Goal: Entertainment & Leisure: Consume media (video, audio)

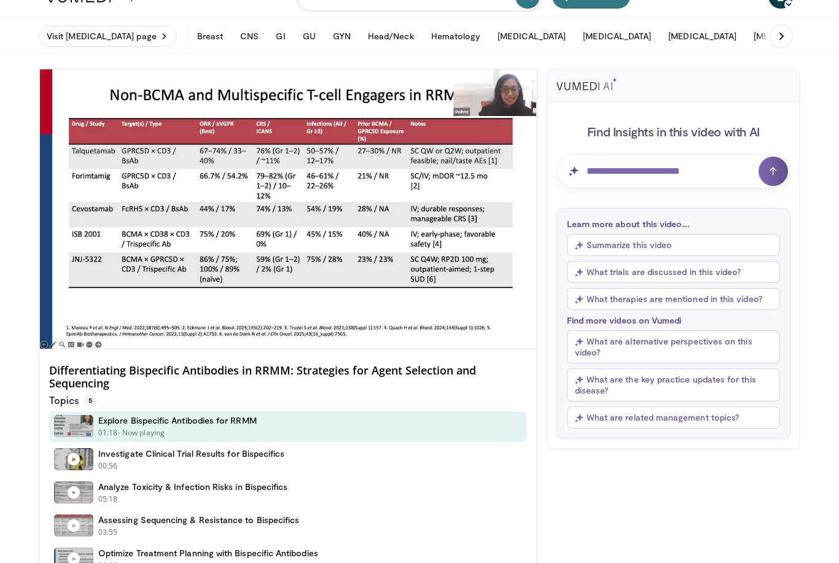
click at [154, 153] on div "10 seconds Tap to unmute" at bounding box center [287, 208] width 497 height 279
click at [96, 177] on div "10 seconds Tap to unmute" at bounding box center [287, 208] width 497 height 279
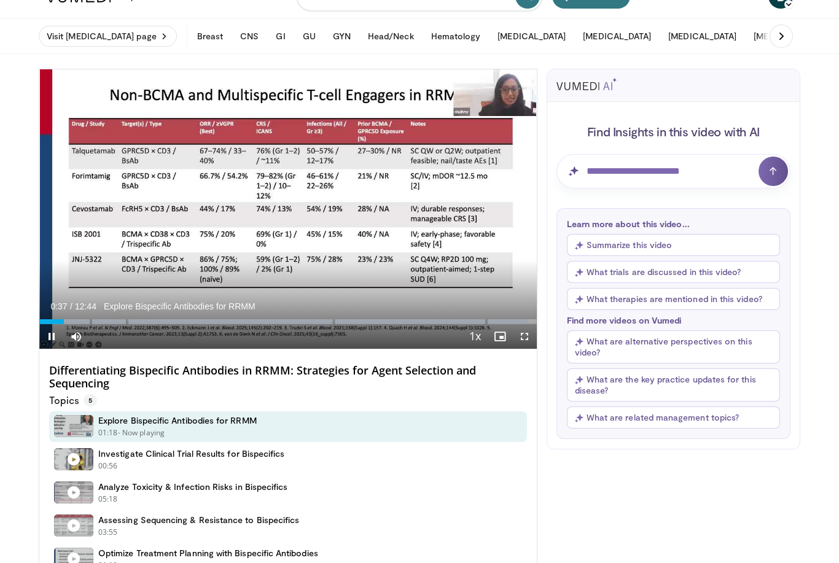
click at [51, 320] on div "Progress Bar" at bounding box center [51, 321] width 25 height 5
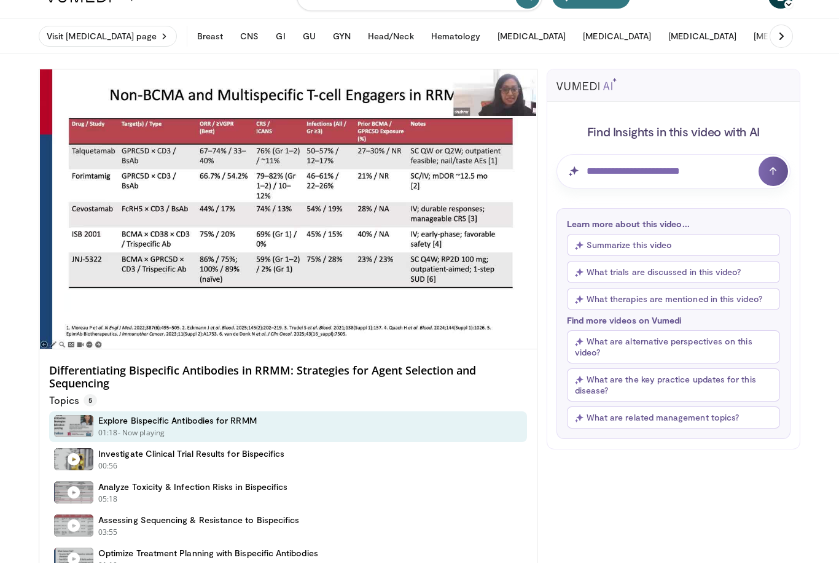
click at [333, 179] on div "10 seconds Tap to unmute" at bounding box center [287, 208] width 497 height 279
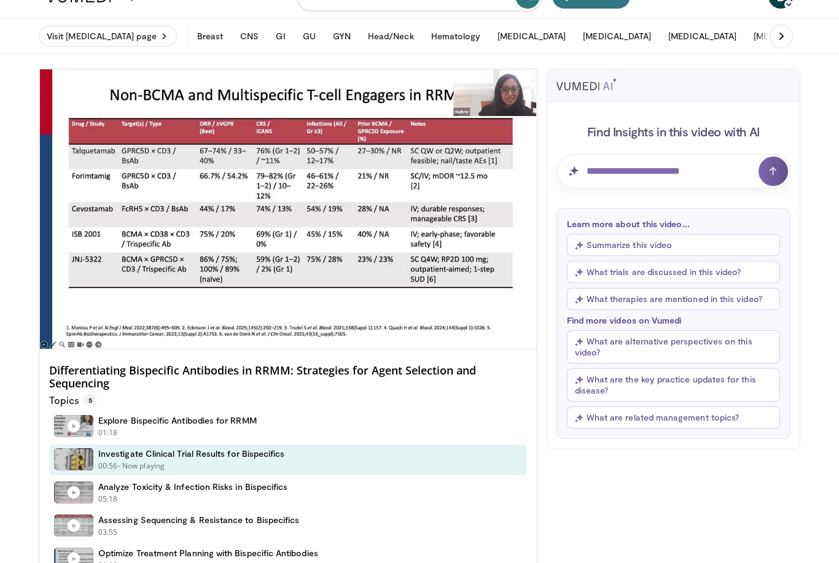
click at [393, 147] on div "10 seconds Tap to unmute" at bounding box center [287, 208] width 497 height 279
click at [395, 158] on div "10 seconds Tap to unmute" at bounding box center [287, 208] width 497 height 279
click at [120, 163] on div "10 seconds Tap to unmute" at bounding box center [287, 208] width 497 height 279
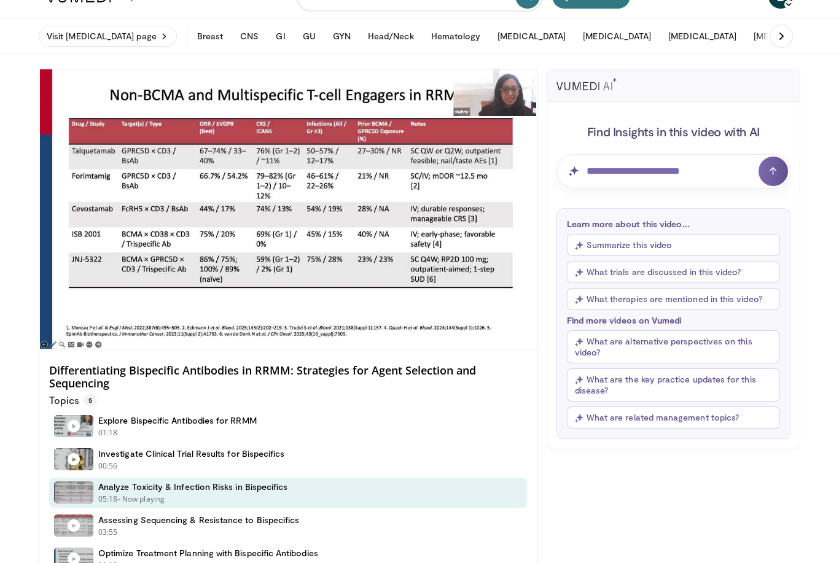
click at [71, 203] on div "10 seconds Tap to unmute" at bounding box center [287, 208] width 497 height 279
click at [87, 192] on div "10 seconds Tap to unmute" at bounding box center [287, 208] width 497 height 279
click at [88, 184] on div "10 seconds Tap to unmute" at bounding box center [287, 208] width 497 height 279
click at [344, 152] on div "10 seconds Tap to unmute" at bounding box center [287, 208] width 497 height 279
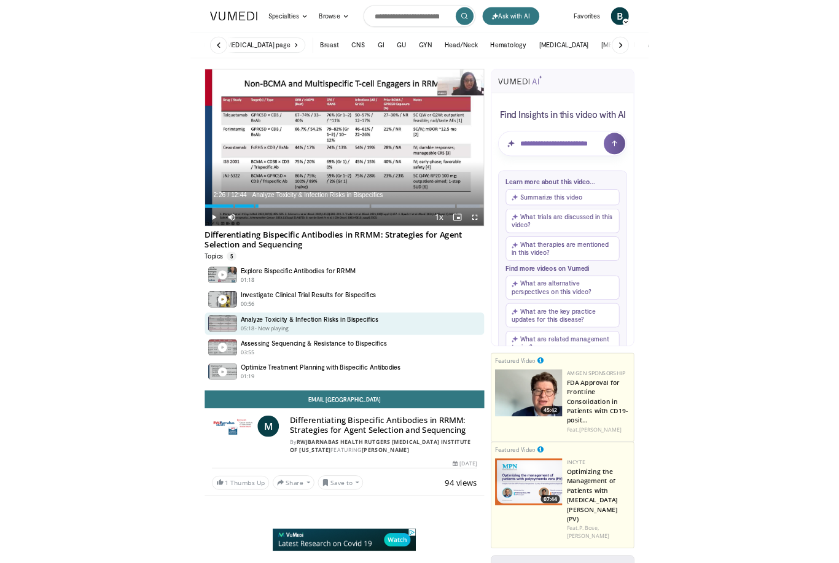
scroll to position [18, 0]
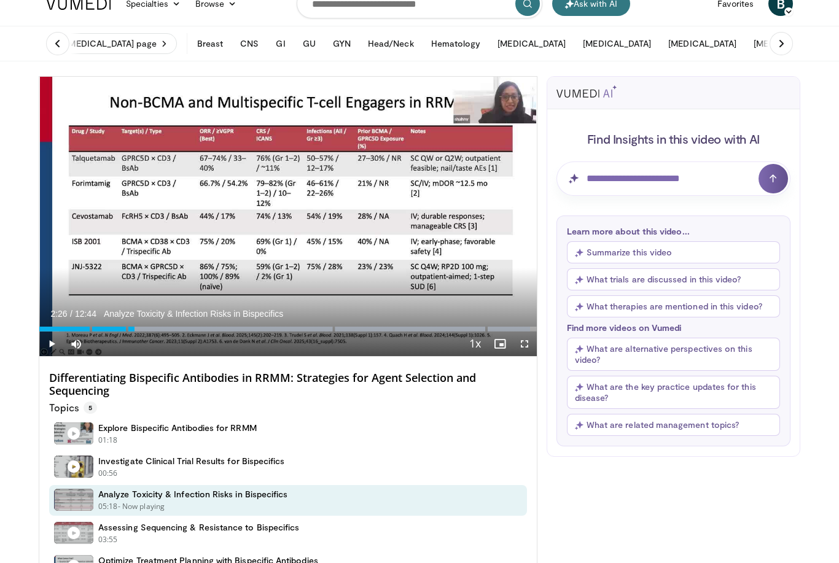
click at [484, 241] on div "10 seconds Tap to unmute" at bounding box center [287, 216] width 497 height 279
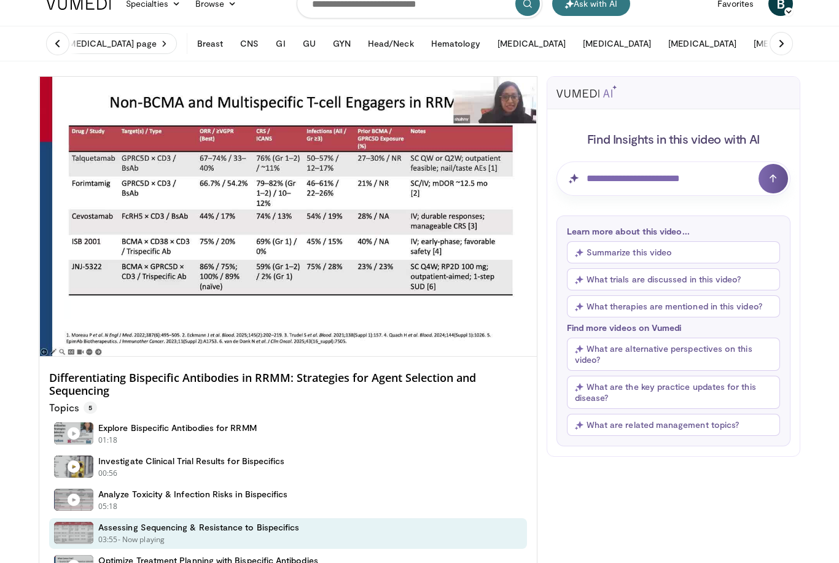
scroll to position [17, 0]
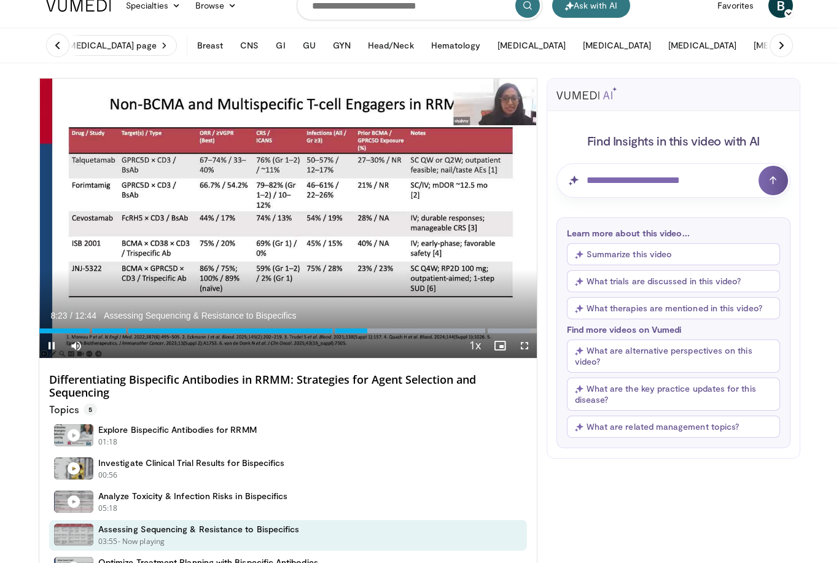
click at [335, 333] on div "Progress Bar" at bounding box center [203, 330] width 328 height 5
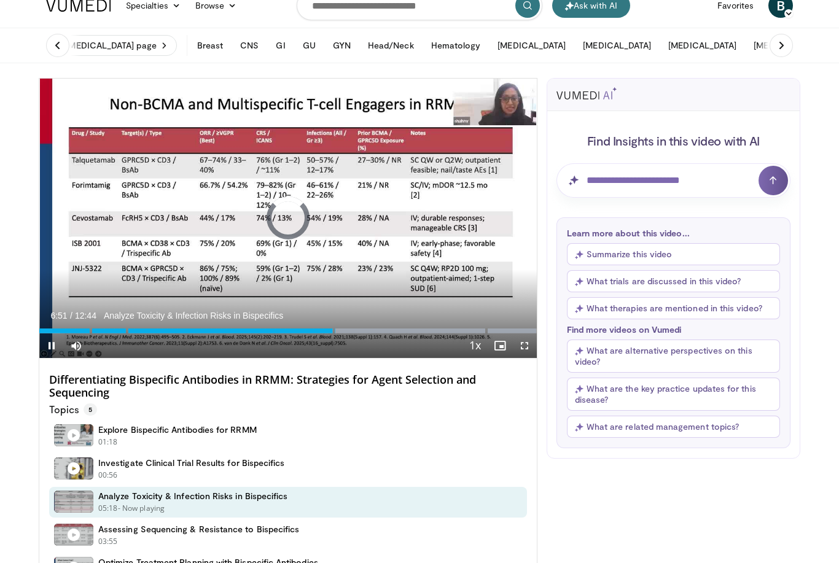
click at [309, 328] on div "Progress Bar" at bounding box center [298, 330] width 476 height 5
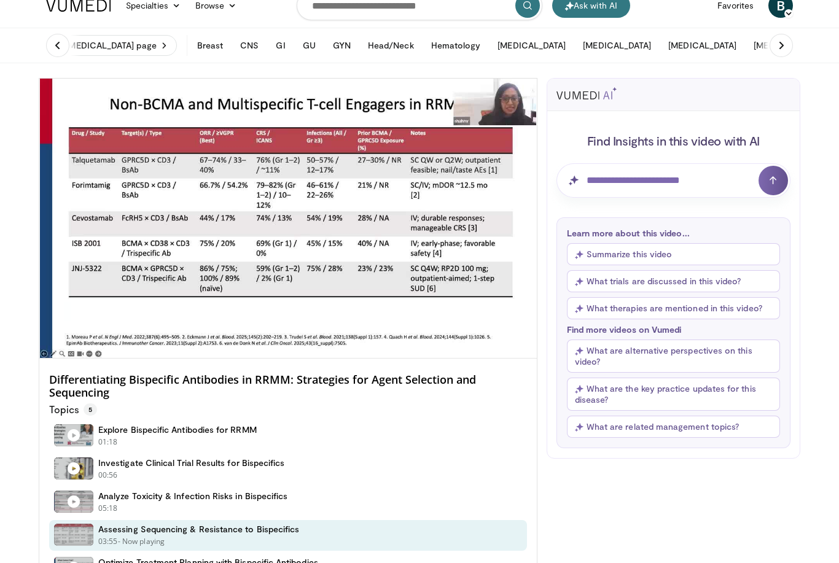
click at [141, 209] on div "10 seconds Tap to unmute" at bounding box center [287, 218] width 497 height 279
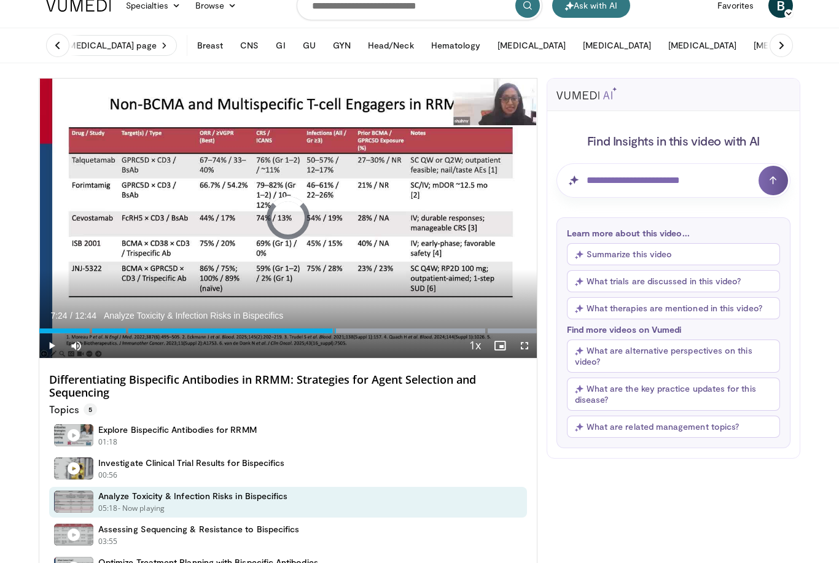
click at [328, 329] on div "Progress Bar" at bounding box center [298, 330] width 476 height 5
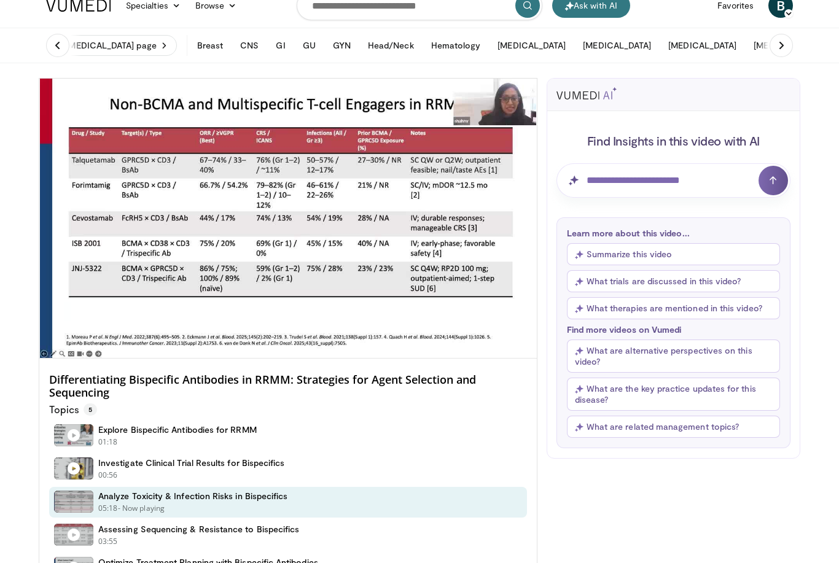
scroll to position [16, 0]
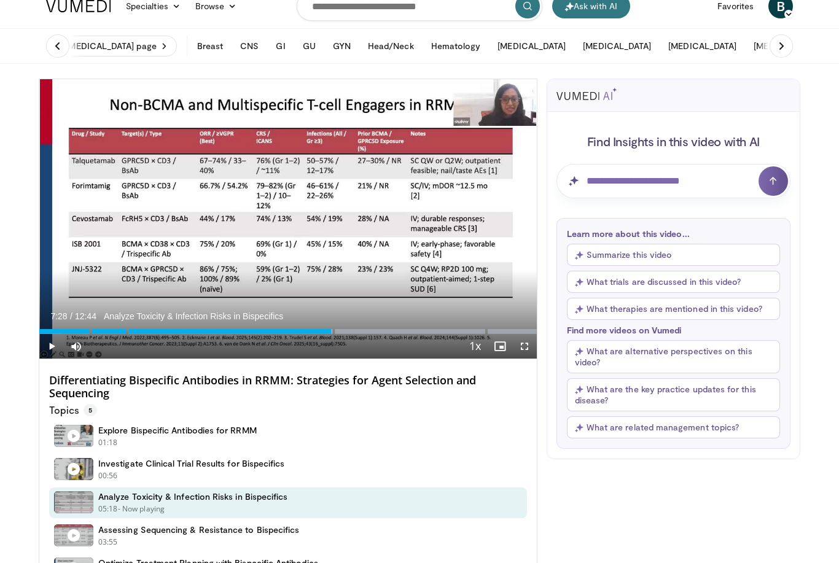
click at [243, 332] on div "Progress Bar" at bounding box center [185, 331] width 292 height 5
click at [63, 326] on div "Loaded : 99.98%" at bounding box center [287, 328] width 497 height 12
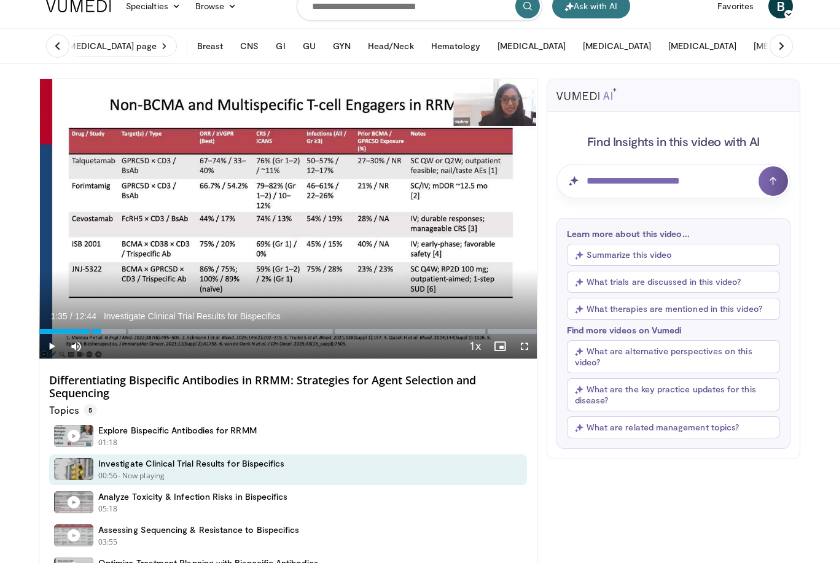
click at [101, 325] on div "Loaded : 99.98%" at bounding box center [287, 328] width 497 height 12
click at [61, 333] on div "Progress Bar" at bounding box center [298, 331] width 476 height 5
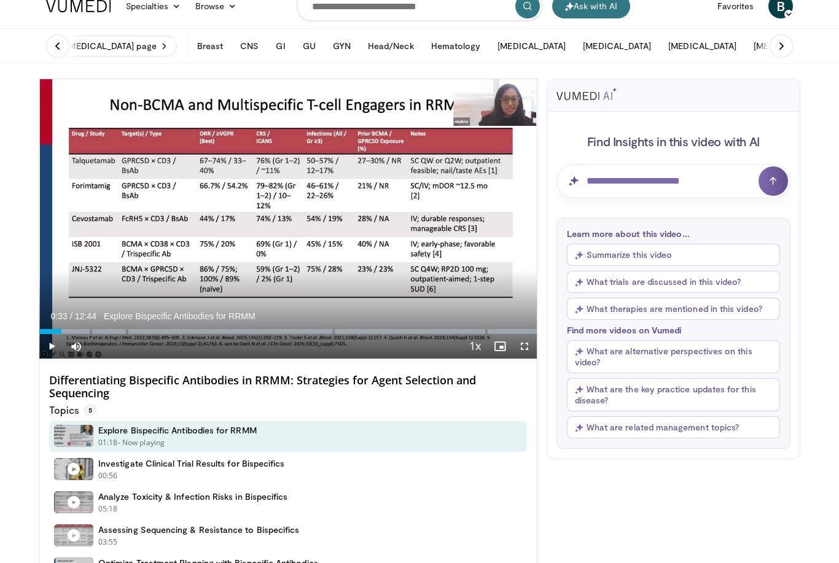
click at [75, 329] on div "Progress Bar" at bounding box center [298, 331] width 476 height 5
click at [77, 329] on div "Progress Bar" at bounding box center [298, 331] width 476 height 5
click at [86, 330] on div "Progress Bar" at bounding box center [298, 331] width 476 height 5
click at [63, 330] on div "Progress Bar" at bounding box center [62, 331] width 47 height 5
click at [53, 330] on div "Progress Bar" at bounding box center [50, 331] width 23 height 5
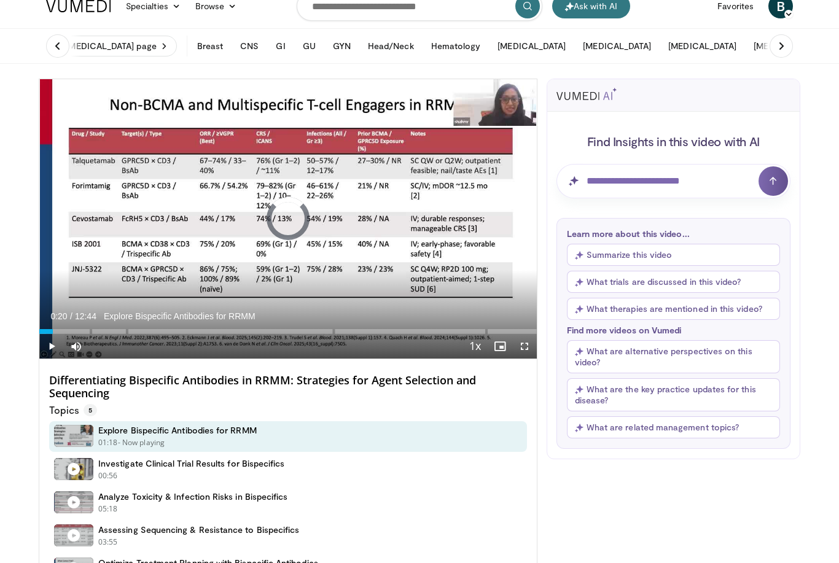
click at [48, 329] on div "Progress Bar" at bounding box center [49, 331] width 7 height 5
click at [56, 330] on div "Progress Bar" at bounding box center [65, 331] width 39 height 5
click at [356, 333] on div "Loaded : 3.92%" at bounding box center [287, 331] width 497 height 5
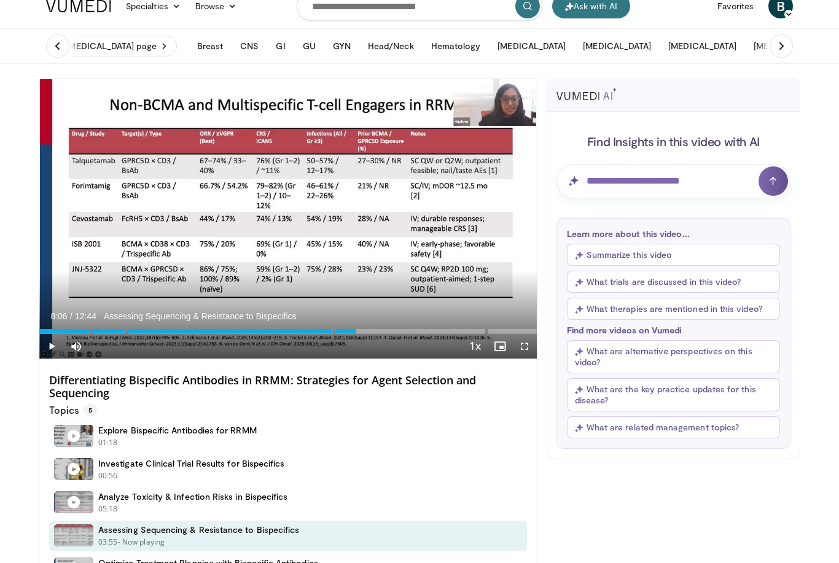
click at [342, 333] on div "Progress Bar" at bounding box center [197, 331] width 317 height 5
click at [341, 330] on div "Progress Bar" at bounding box center [341, 331] width 7 height 5
click at [338, 330] on div "Loaded : 68.04%" at bounding box center [208, 331] width 338 height 5
click at [336, 332] on div "Progress Bar" at bounding box center [337, 331] width 10 height 5
click at [340, 327] on div "Loaded : 70.66%" at bounding box center [287, 328] width 497 height 12
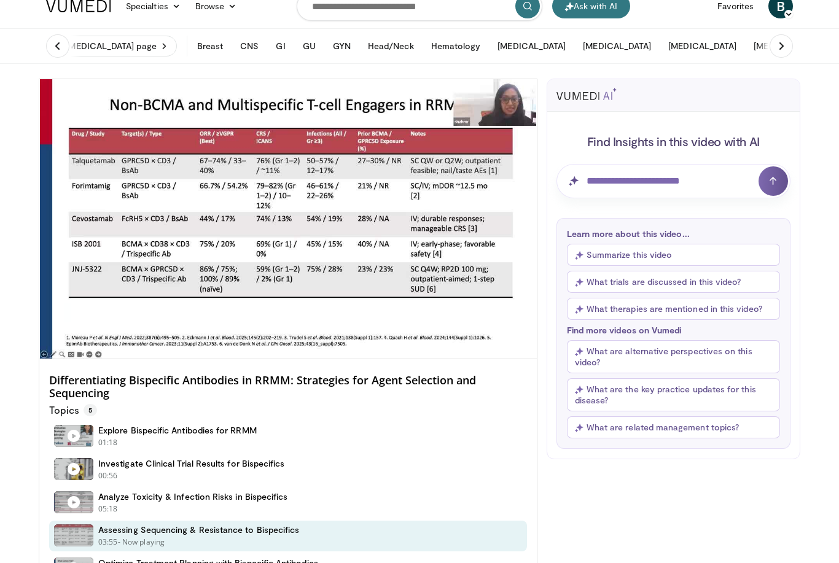
click at [445, 225] on div "10 seconds Tap to unmute" at bounding box center [287, 218] width 497 height 279
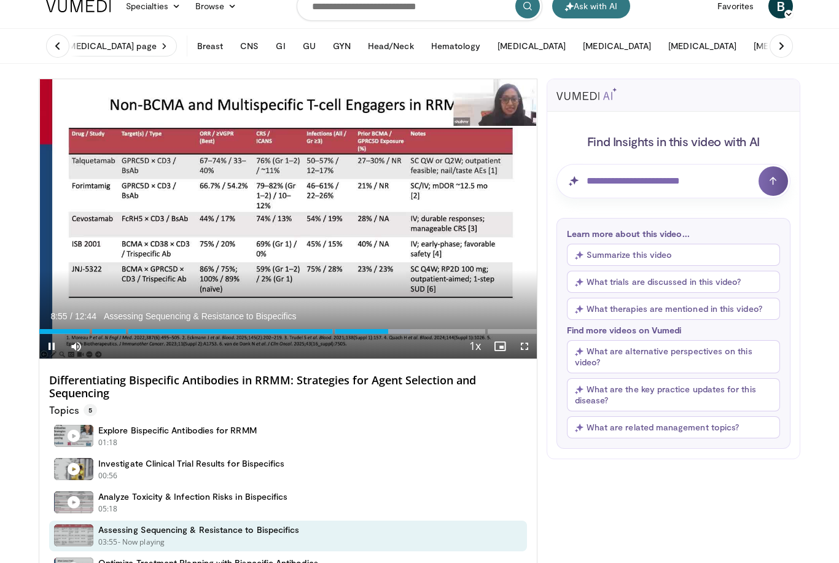
click at [398, 333] on div "Progress Bar" at bounding box center [370, 331] width 80 height 5
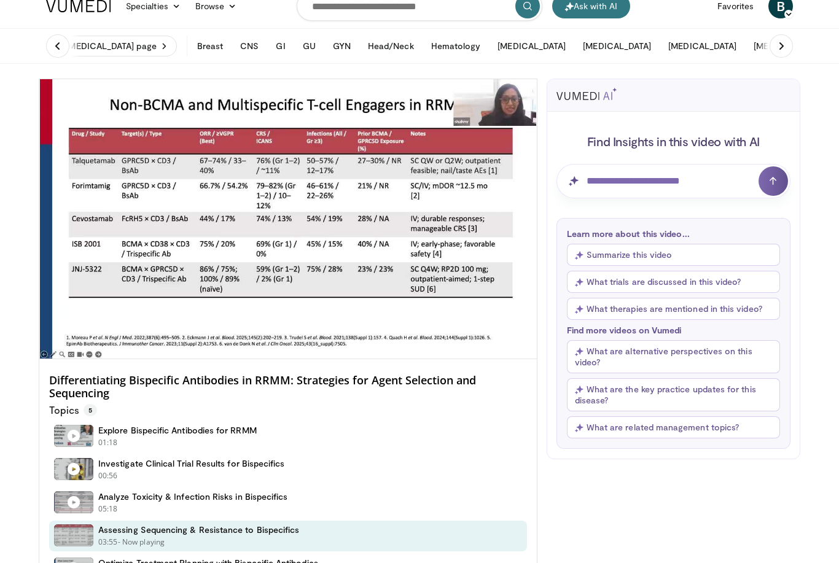
click at [213, 227] on div "10 seconds Tap to unmute" at bounding box center [287, 218] width 497 height 279
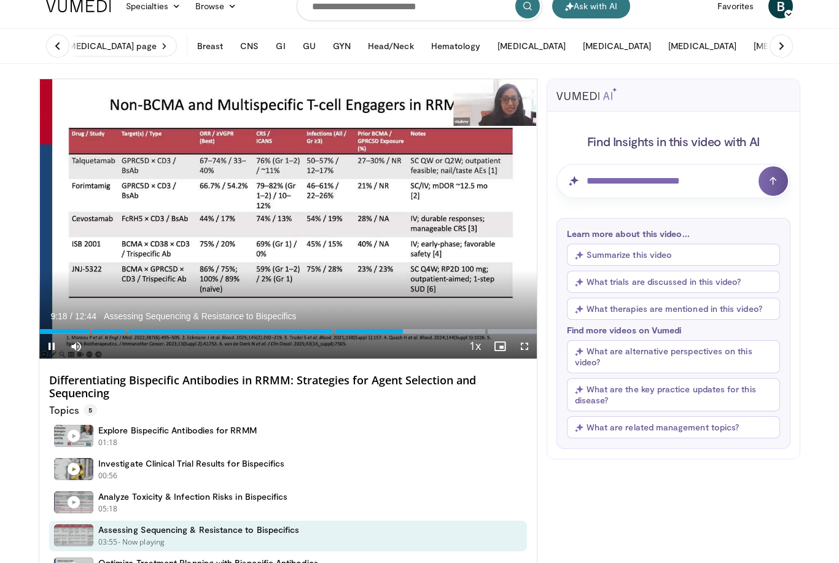
click at [384, 333] on div "Progress Bar" at bounding box center [220, 331] width 363 height 5
click at [389, 333] on div "Progress Bar" at bounding box center [225, 331] width 373 height 5
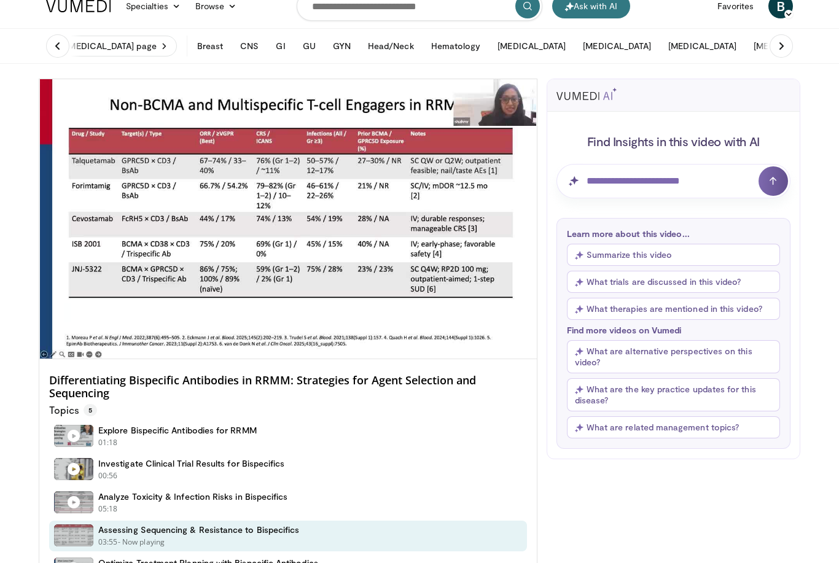
click at [307, 217] on div "10 seconds Tap to unmute" at bounding box center [287, 218] width 497 height 279
click at [401, 217] on div "10 seconds Tap to unmute" at bounding box center [287, 218] width 497 height 279
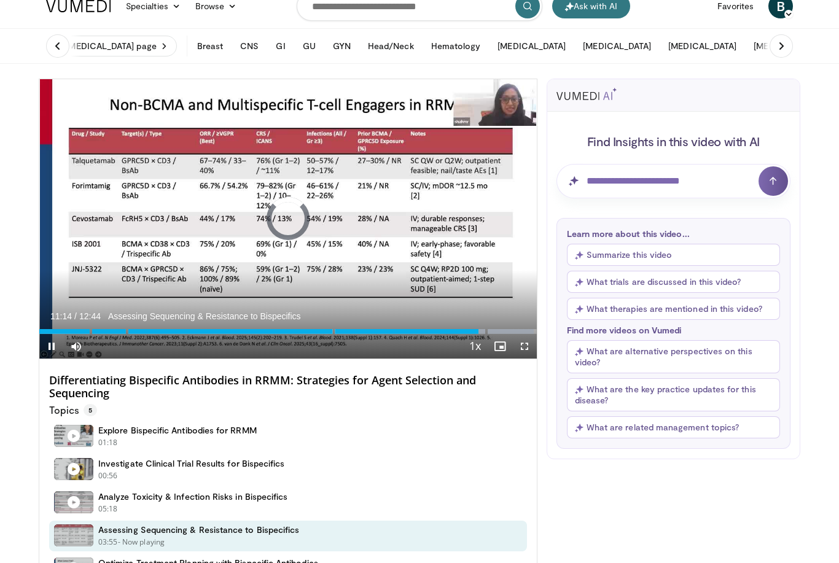
click at [478, 333] on div "Progress Bar" at bounding box center [258, 331] width 439 height 5
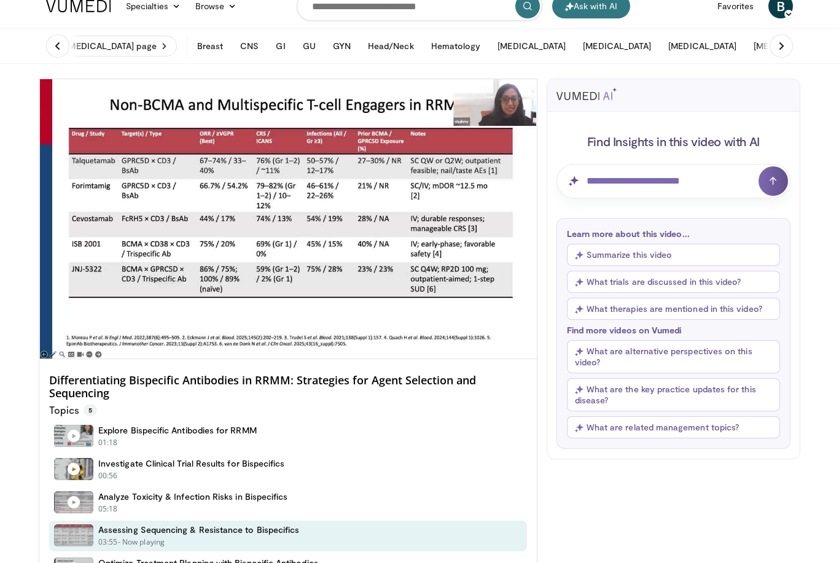
click at [352, 178] on div "10 seconds Tap to unmute" at bounding box center [287, 218] width 497 height 279
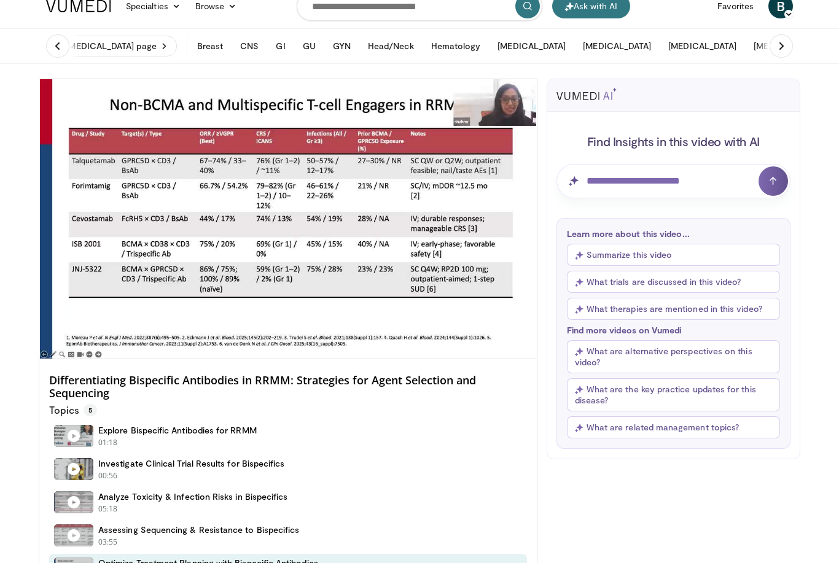
click at [460, 258] on div "10 seconds Tap to unmute" at bounding box center [287, 218] width 497 height 279
click at [480, 259] on div "10 seconds Tap to unmute" at bounding box center [287, 218] width 497 height 279
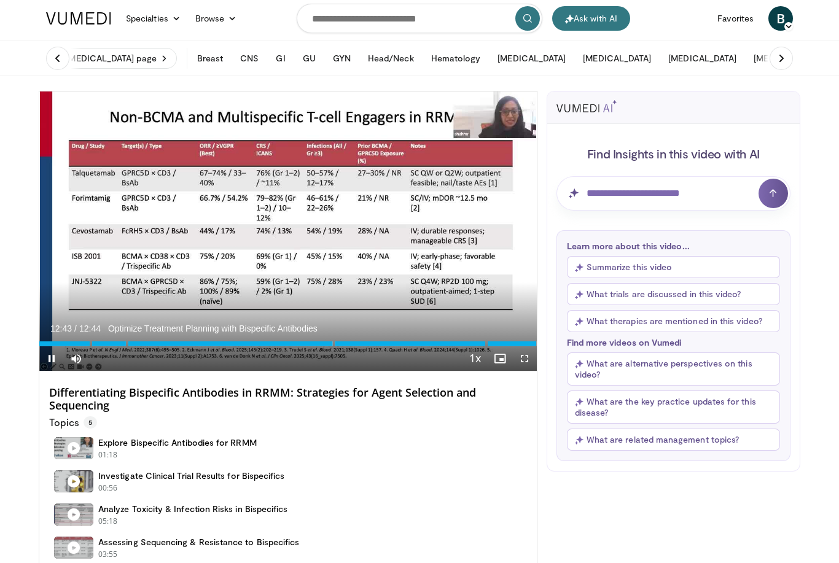
scroll to position [3, 0]
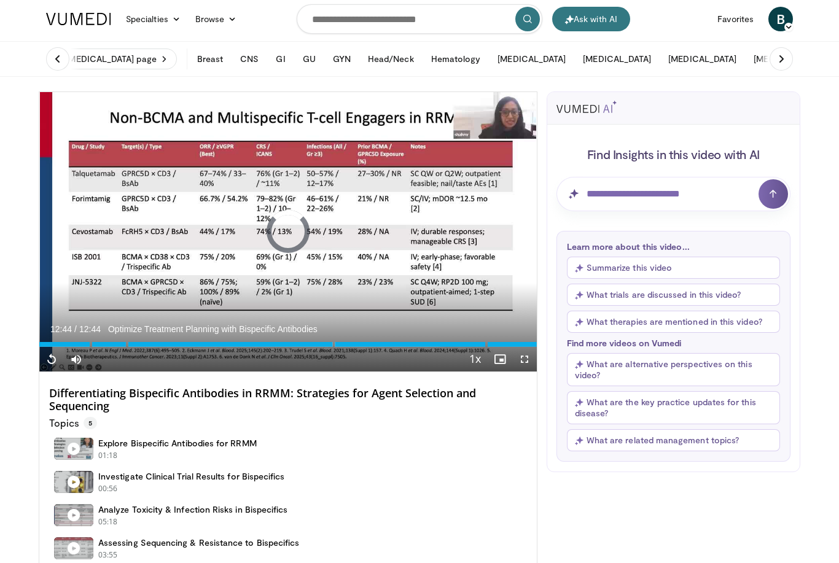
click at [328, 337] on div "Loaded : 99.98%" at bounding box center [287, 341] width 497 height 12
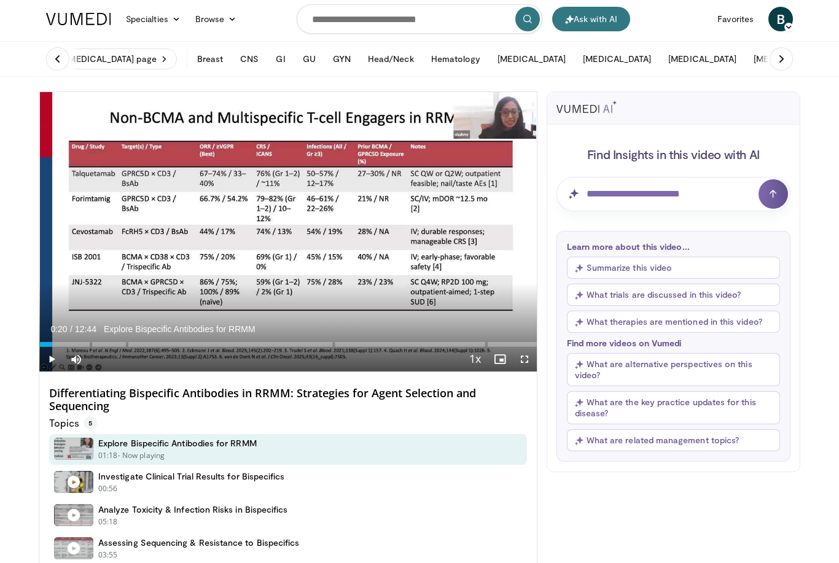
click at [51, 343] on div "Loaded : 0.00%" at bounding box center [287, 344] width 497 height 5
click at [42, 345] on div "Progress Bar" at bounding box center [45, 344] width 12 height 5
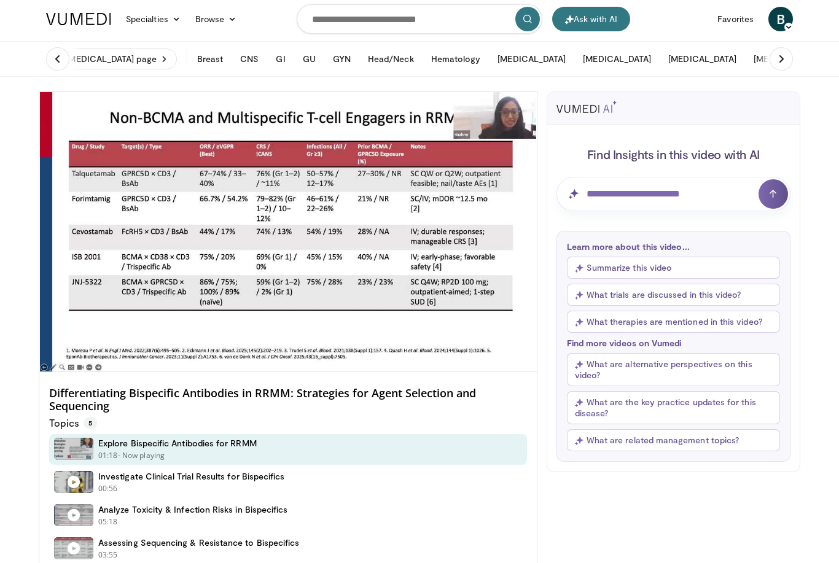
click at [184, 321] on div "10 seconds Tap to unmute" at bounding box center [287, 231] width 497 height 279
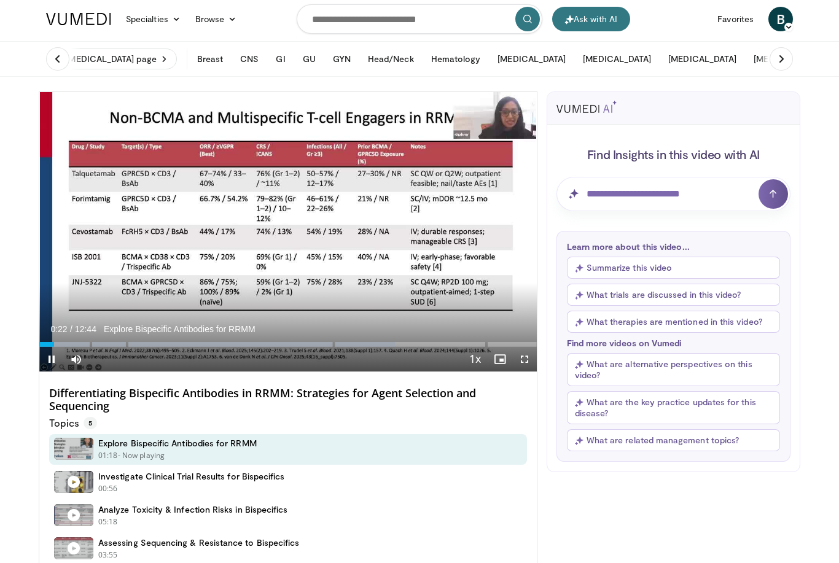
scroll to position [0, 0]
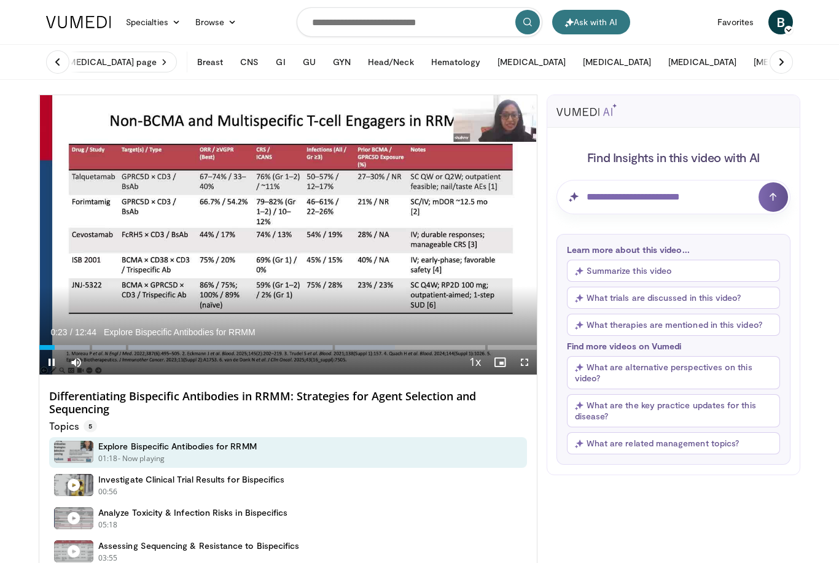
click at [44, 351] on span "Video Player" at bounding box center [51, 362] width 25 height 25
click at [51, 342] on div "Loaded : 71.54%" at bounding box center [287, 344] width 497 height 12
click at [51, 346] on div "Progress Bar" at bounding box center [218, 347] width 358 height 5
click at [50, 348] on div "Progress Bar" at bounding box center [45, 347] width 12 height 5
click at [48, 346] on div "Progress Bar" at bounding box center [44, 347] width 10 height 5
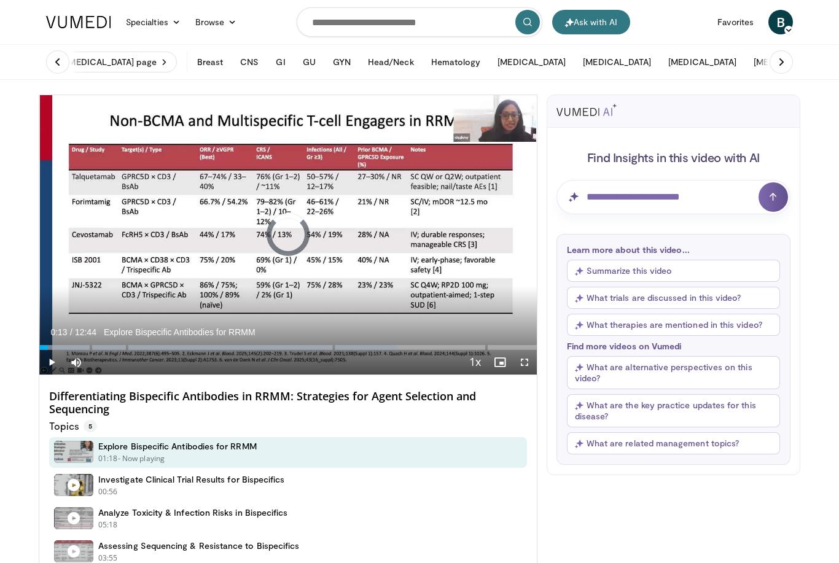
click at [42, 347] on div "Progress Bar" at bounding box center [218, 347] width 358 height 5
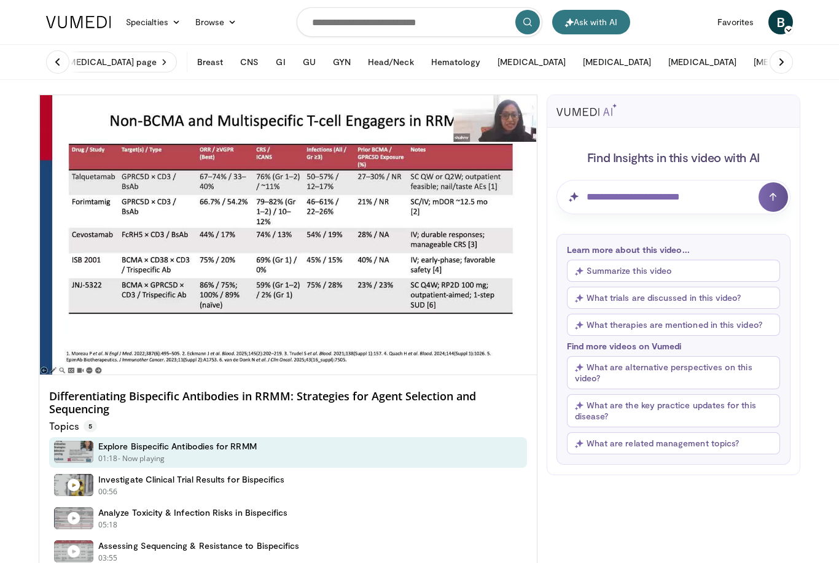
click at [58, 375] on span "Video Player" at bounding box center [51, 387] width 25 height 25
click at [116, 260] on div "10 seconds Tap to unmute" at bounding box center [287, 234] width 497 height 279
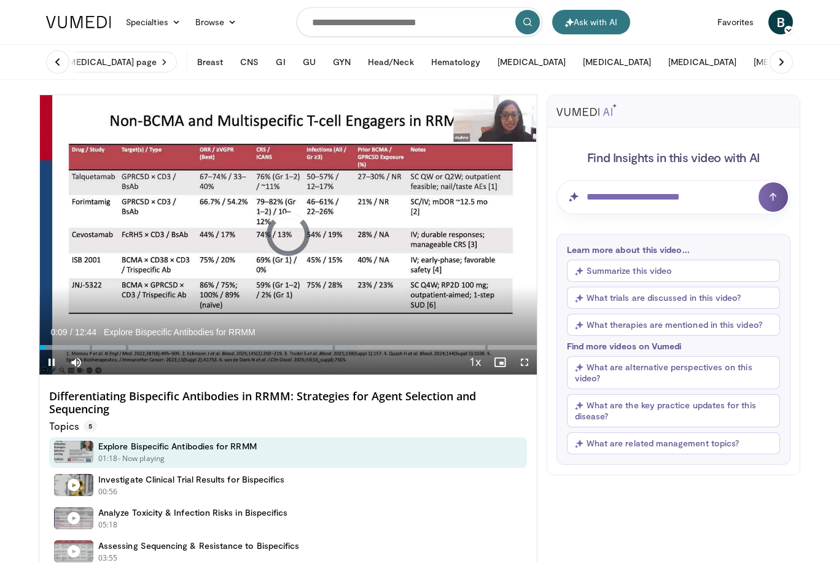
click at [45, 345] on div "Progress Bar" at bounding box center [42, 347] width 6 height 5
click at [44, 348] on div "Progress Bar" at bounding box center [46, 347] width 14 height 5
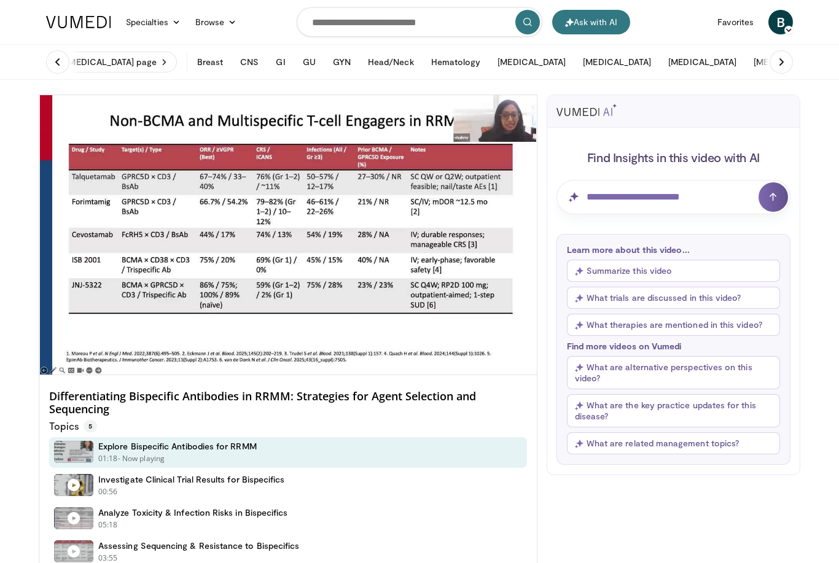
click at [354, 243] on div "10 seconds Tap to unmute" at bounding box center [287, 234] width 497 height 279
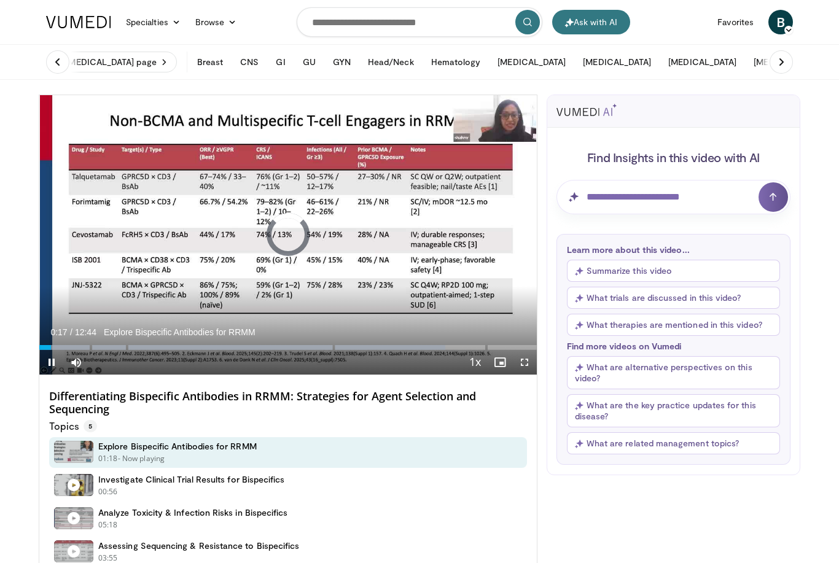
click at [51, 342] on div "Loaded : 81.67%" at bounding box center [287, 344] width 497 height 12
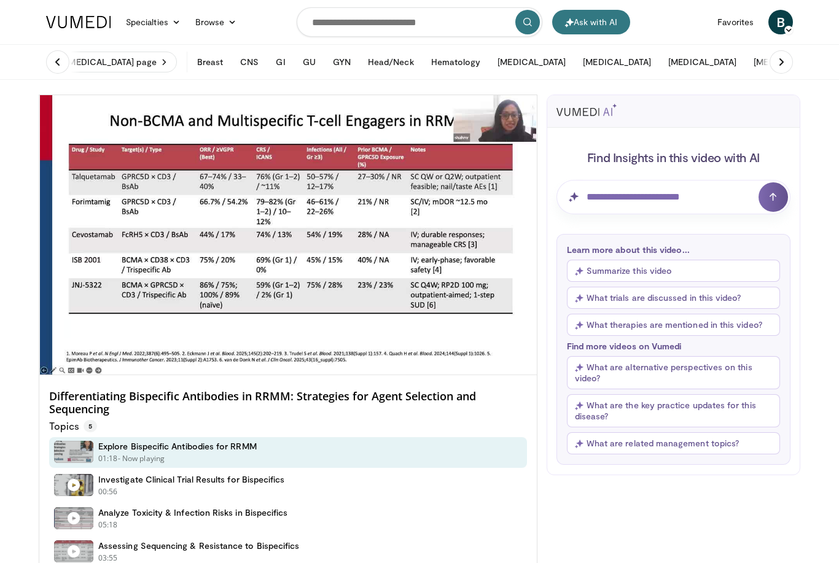
click at [165, 281] on div "10 seconds Tap to unmute" at bounding box center [287, 234] width 497 height 279
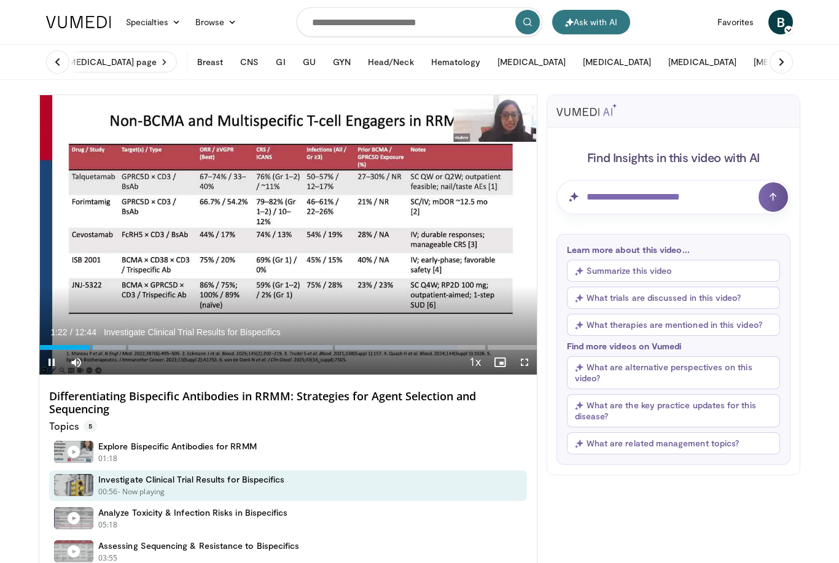
click at [232, 233] on div "10 seconds Tap to unmute" at bounding box center [287, 234] width 497 height 279
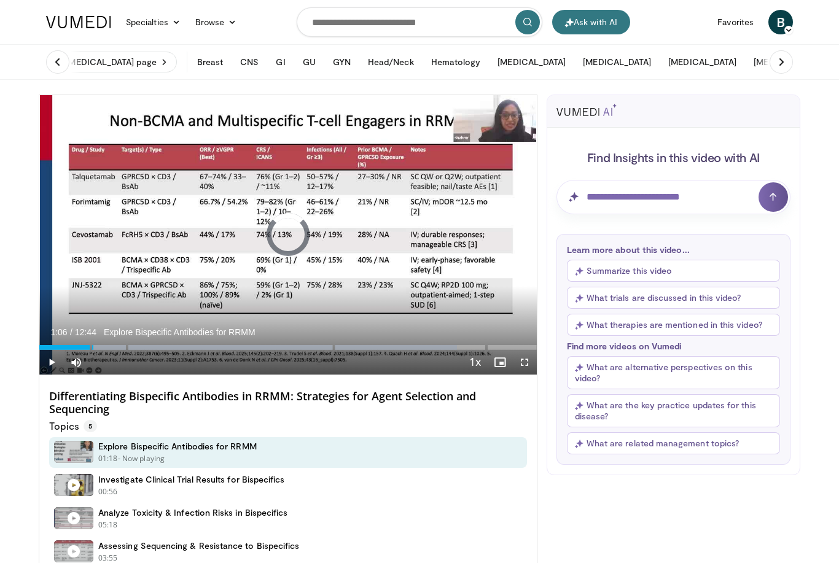
click at [82, 347] on div "Progress Bar" at bounding box center [66, 347] width 54 height 5
